Goal: Learn about a topic

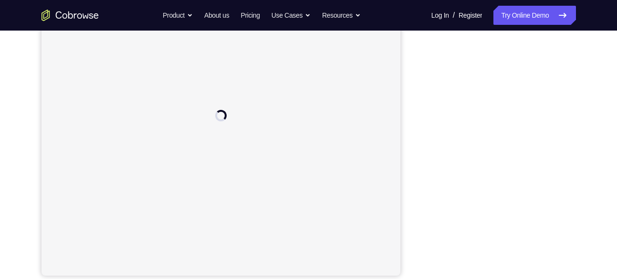
scroll to position [170, 0]
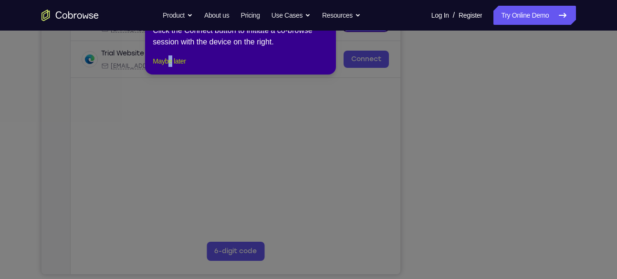
drag, startPoint x: 173, startPoint y: 64, endPoint x: 175, endPoint y: 72, distance: 8.5
click at [175, 72] on div "1 of 8 × Click the Connect button to initiate a co-browse session with the devi…" at bounding box center [240, 37] width 191 height 74
click at [175, 67] on button "Maybe later" at bounding box center [169, 60] width 33 height 11
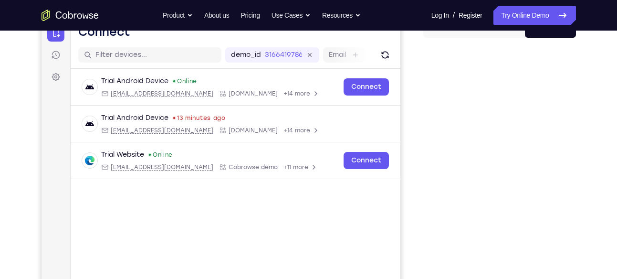
scroll to position [105, 0]
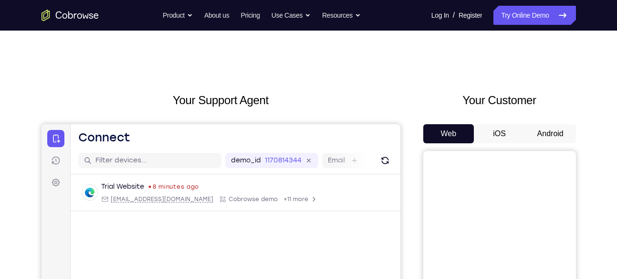
click at [548, 141] on button "Android" at bounding box center [550, 133] width 51 height 19
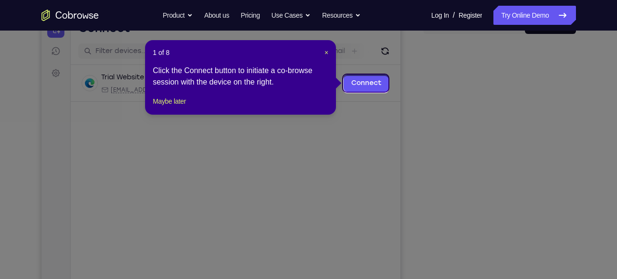
scroll to position [108, 0]
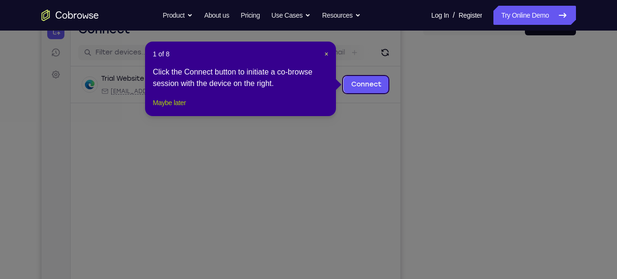
click at [185, 108] on button "Maybe later" at bounding box center [169, 102] width 33 height 11
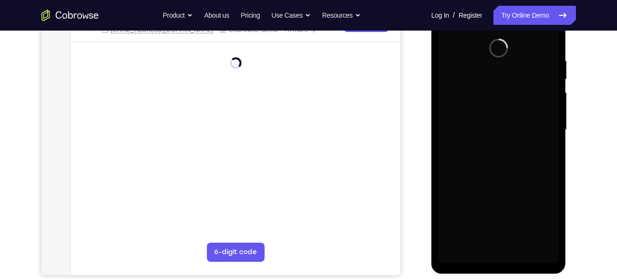
scroll to position [0, 0]
click at [521, 226] on div at bounding box center [498, 129] width 120 height 267
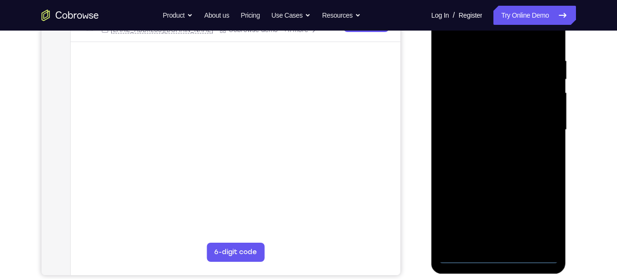
click at [503, 257] on div at bounding box center [498, 129] width 120 height 267
click at [539, 220] on div at bounding box center [498, 129] width 120 height 267
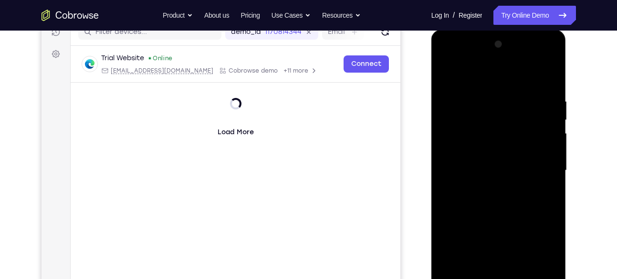
scroll to position [126, 0]
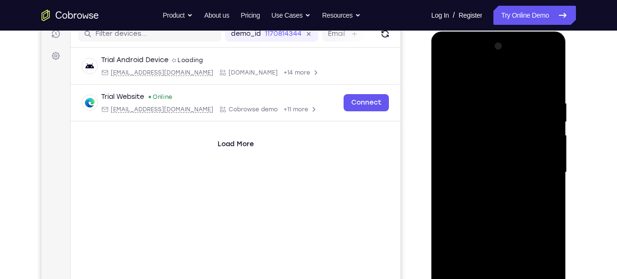
click at [468, 76] on div at bounding box center [498, 172] width 120 height 267
click at [537, 160] on div at bounding box center [498, 172] width 120 height 267
click at [535, 178] on div at bounding box center [498, 172] width 120 height 267
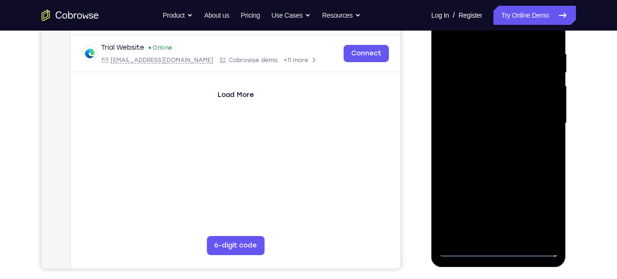
scroll to position [176, 0]
click at [490, 141] on div at bounding box center [498, 122] width 120 height 267
click at [495, 168] on div at bounding box center [498, 122] width 120 height 267
click at [505, 83] on div at bounding box center [498, 122] width 120 height 267
click at [507, 98] on div at bounding box center [498, 122] width 120 height 267
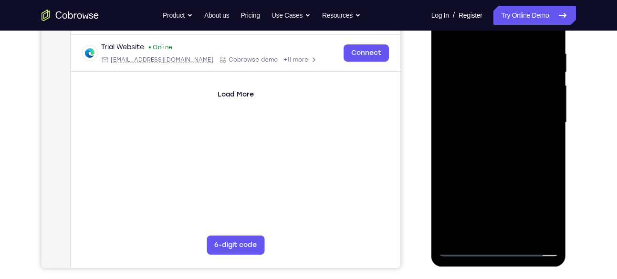
click at [472, 86] on div at bounding box center [498, 122] width 120 height 267
click at [459, 108] on div at bounding box center [498, 122] width 120 height 267
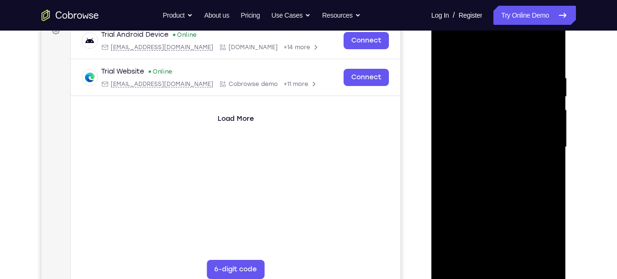
scroll to position [151, 0]
click at [497, 180] on div at bounding box center [498, 147] width 120 height 267
click at [544, 208] on div at bounding box center [498, 147] width 120 height 267
click at [448, 212] on div at bounding box center [498, 147] width 120 height 267
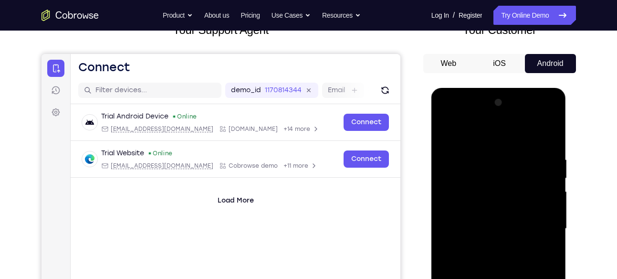
scroll to position [110, 0]
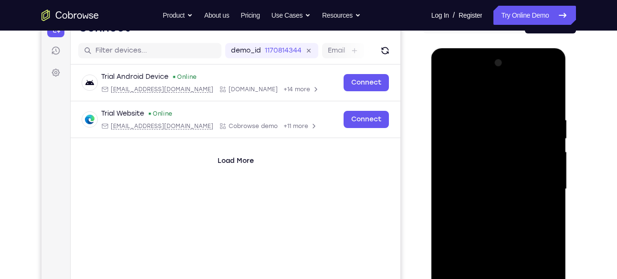
click at [446, 93] on div at bounding box center [498, 188] width 120 height 267
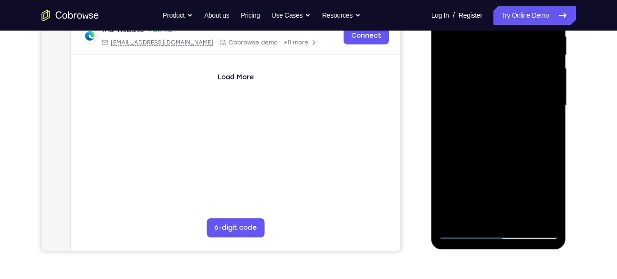
scroll to position [196, 0]
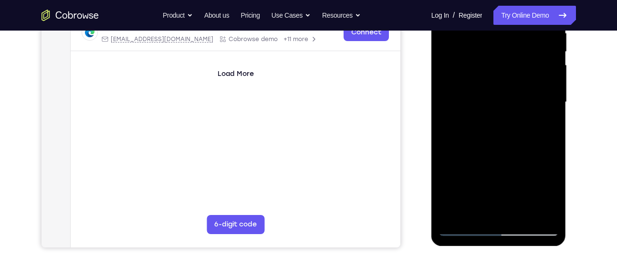
click at [448, 167] on div at bounding box center [498, 102] width 120 height 267
click at [523, 214] on div at bounding box center [498, 102] width 120 height 267
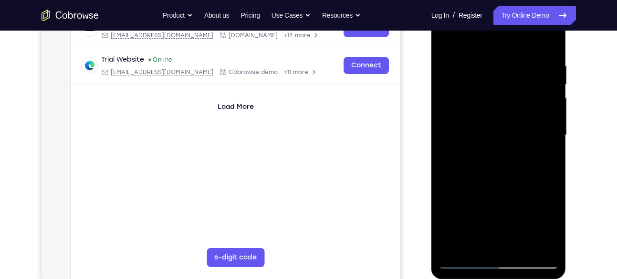
scroll to position [163, 0]
click at [509, 184] on div at bounding box center [498, 135] width 120 height 267
click at [554, 103] on div at bounding box center [498, 135] width 120 height 267
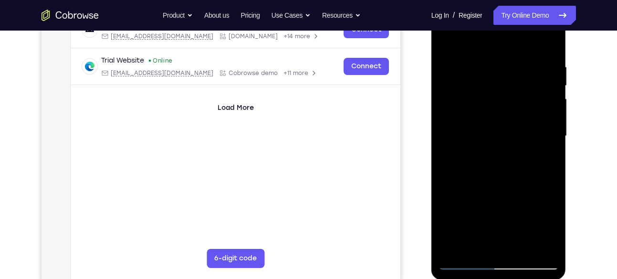
click at [554, 103] on div at bounding box center [498, 135] width 120 height 267
click at [534, 124] on div at bounding box center [498, 135] width 120 height 267
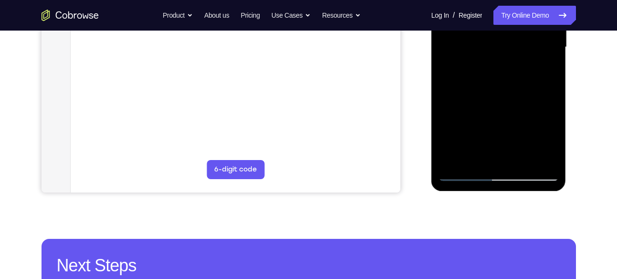
scroll to position [251, 0]
click at [465, 175] on div at bounding box center [498, 47] width 120 height 267
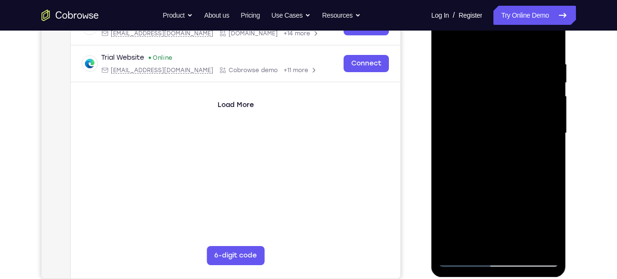
scroll to position [165, 0]
click at [553, 129] on div at bounding box center [498, 133] width 120 height 267
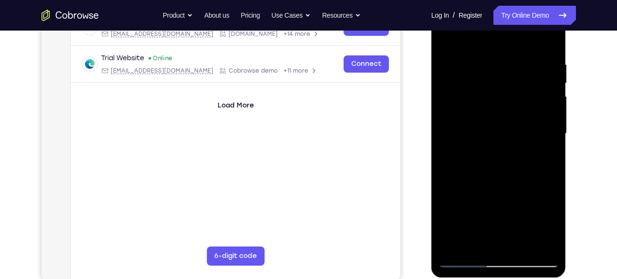
click at [553, 129] on div at bounding box center [498, 133] width 120 height 267
click at [550, 130] on div at bounding box center [498, 133] width 120 height 267
drag, startPoint x: 506, startPoint y: 154, endPoint x: 521, endPoint y: 102, distance: 53.6
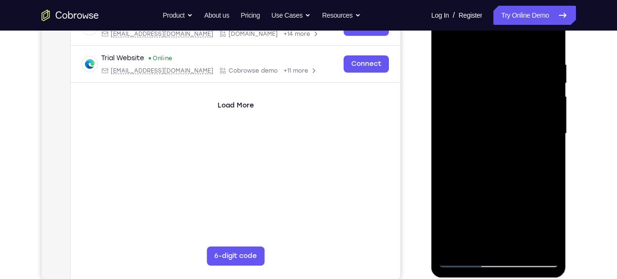
click at [521, 102] on div at bounding box center [498, 133] width 120 height 267
drag, startPoint x: 507, startPoint y: 171, endPoint x: 518, endPoint y: 137, distance: 35.1
click at [518, 137] on div at bounding box center [498, 133] width 120 height 267
drag, startPoint x: 514, startPoint y: 140, endPoint x: 520, endPoint y: 110, distance: 30.7
click at [520, 110] on div at bounding box center [498, 133] width 120 height 267
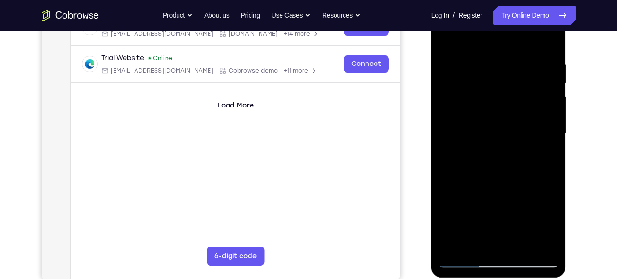
drag, startPoint x: 504, startPoint y: 196, endPoint x: 520, endPoint y: 122, distance: 75.7
click at [520, 122] on div at bounding box center [498, 133] width 120 height 267
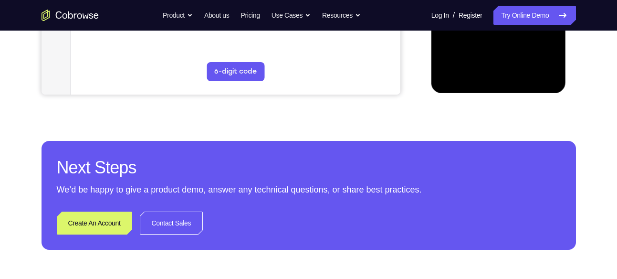
scroll to position [383, 0]
